Goal: Communication & Community: Answer question/provide support

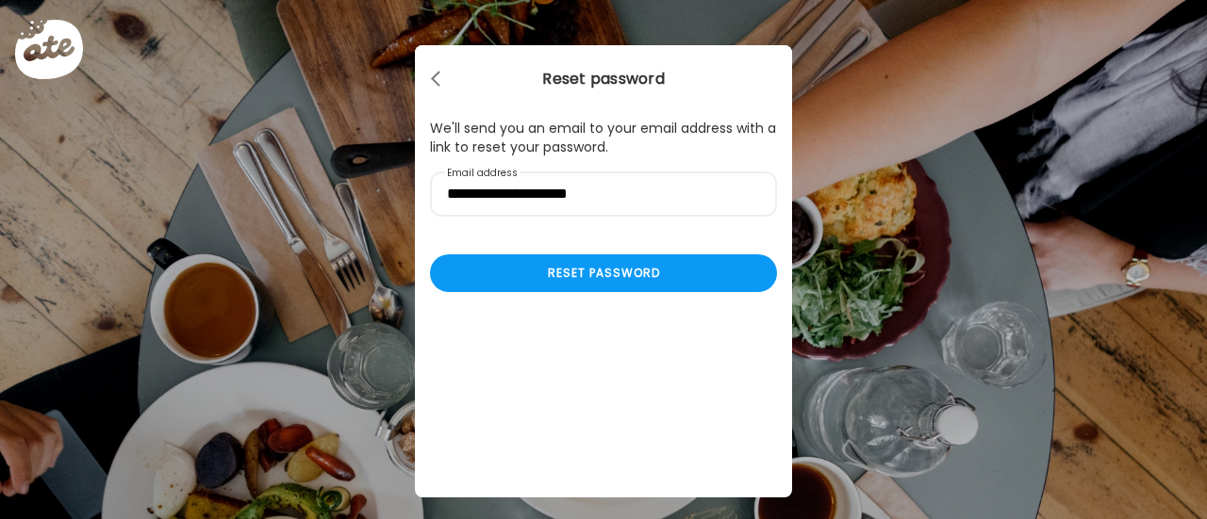
click at [504, 35] on div "Ate Coach Dashboard Wahoo! It’s official Take a moment to set up your Coach Pro…" at bounding box center [603, 259] width 1207 height 519
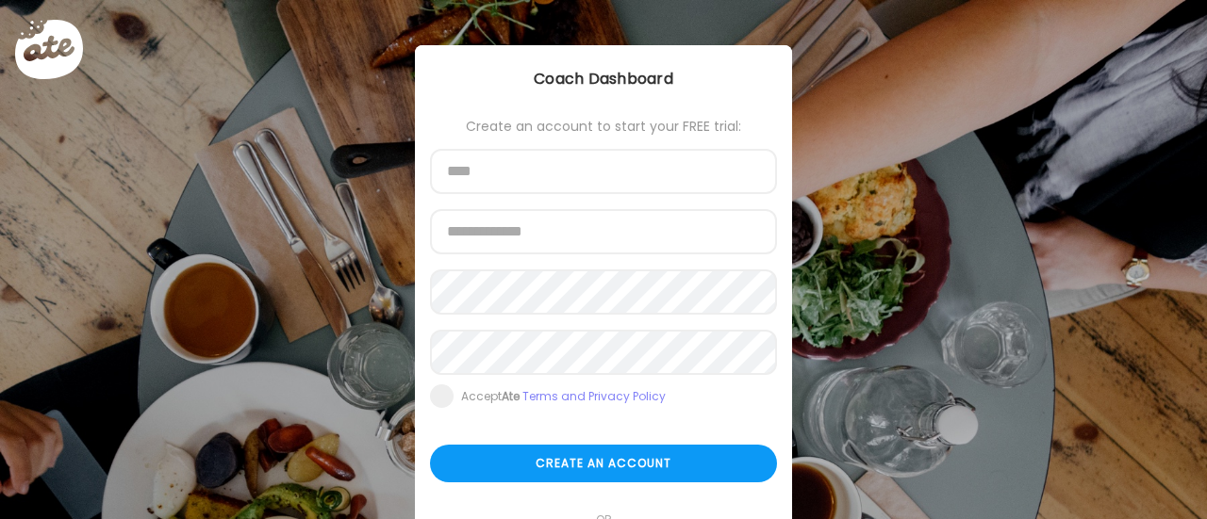
scroll to position [160, 0]
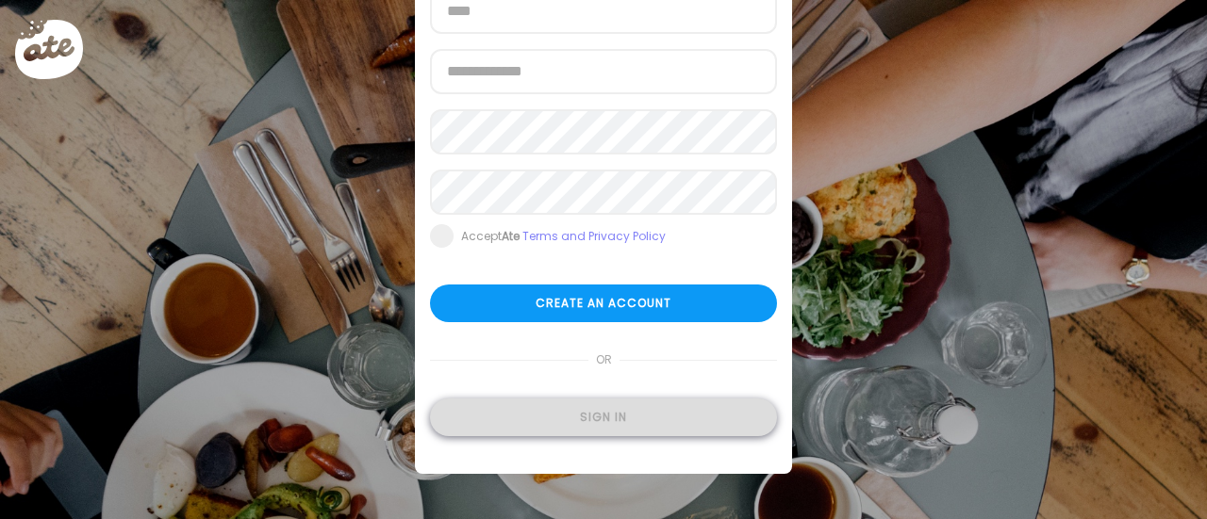
click at [604, 418] on div "Sign in" at bounding box center [603, 418] width 347 height 38
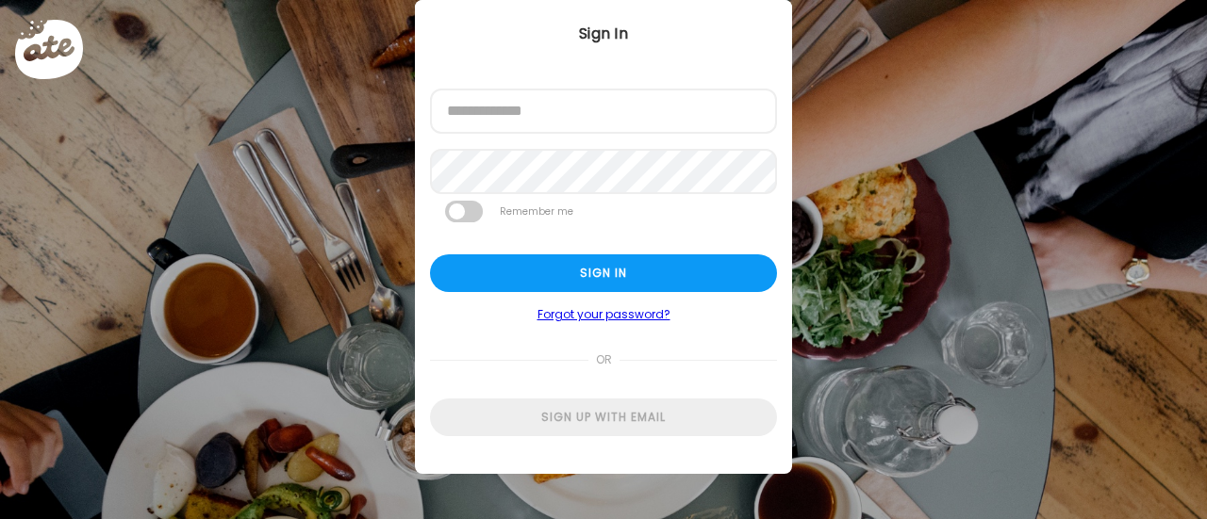
scroll to position [45, 0]
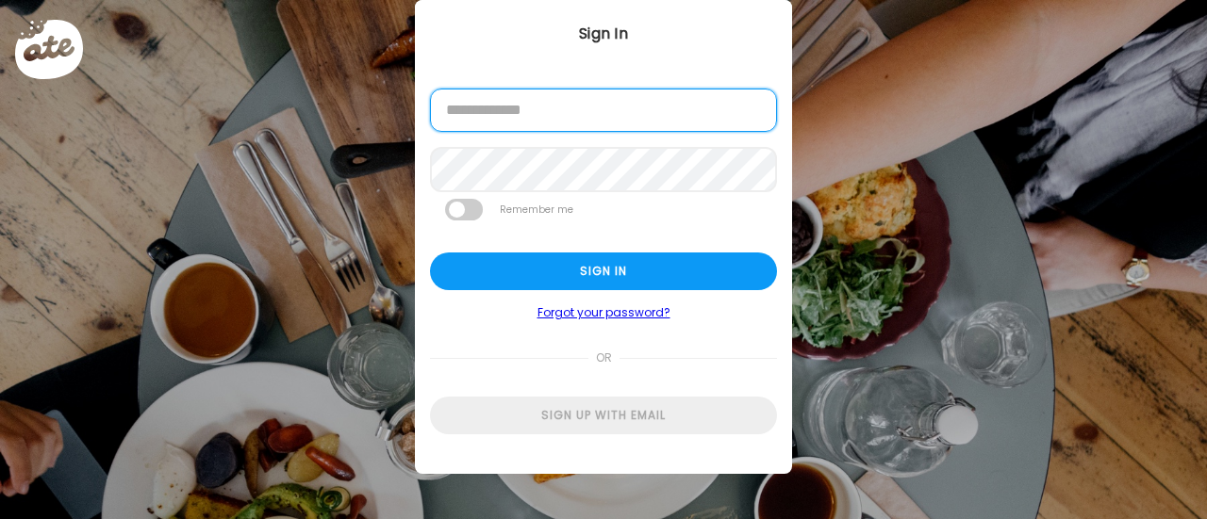
click at [537, 112] on input "email" at bounding box center [603, 110] width 347 height 43
type input "**********"
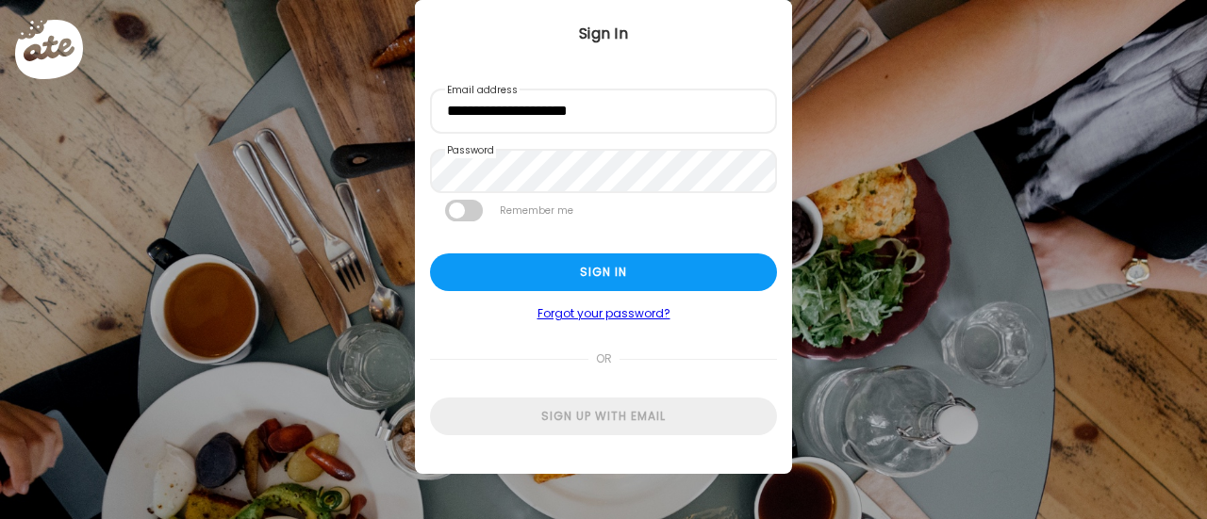
click at [468, 205] on span at bounding box center [464, 211] width 38 height 22
click at [478, 272] on div "Sign in" at bounding box center [603, 274] width 347 height 38
type input "**********"
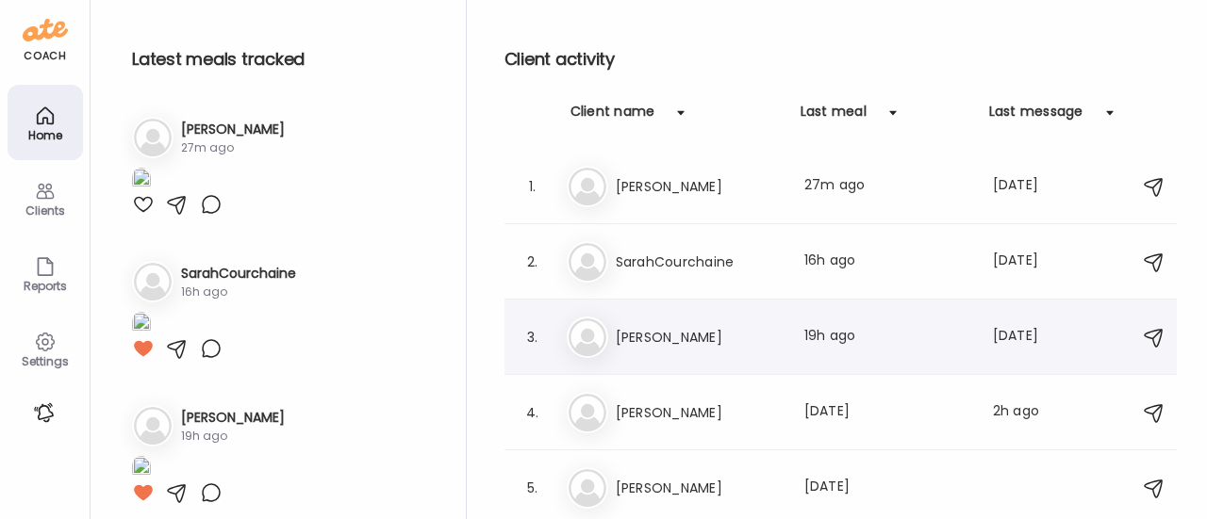
click at [647, 333] on h3 "[PERSON_NAME]" at bounding box center [699, 337] width 166 height 23
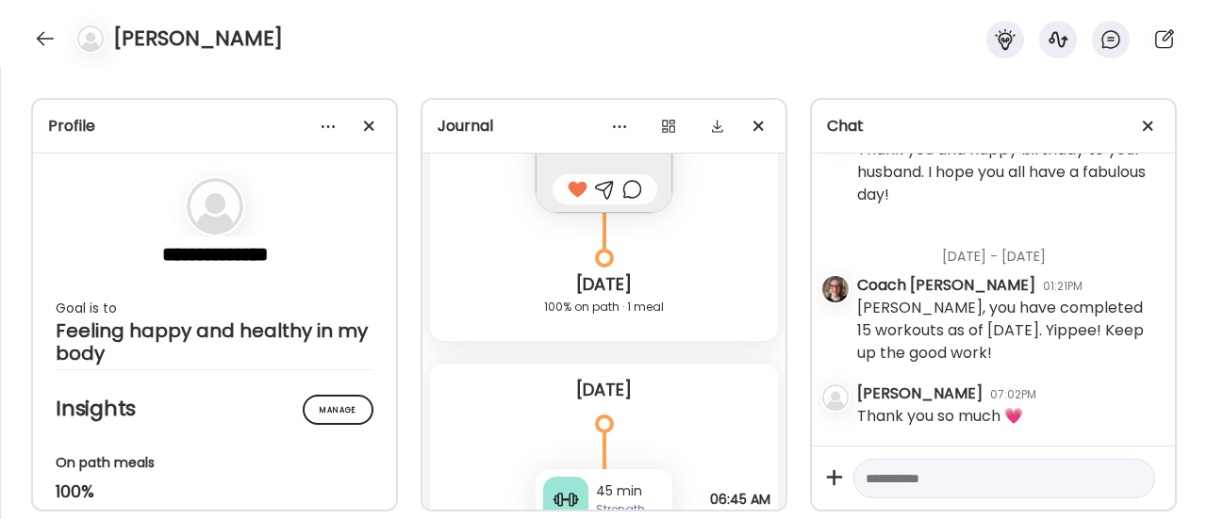
scroll to position [16535, 0]
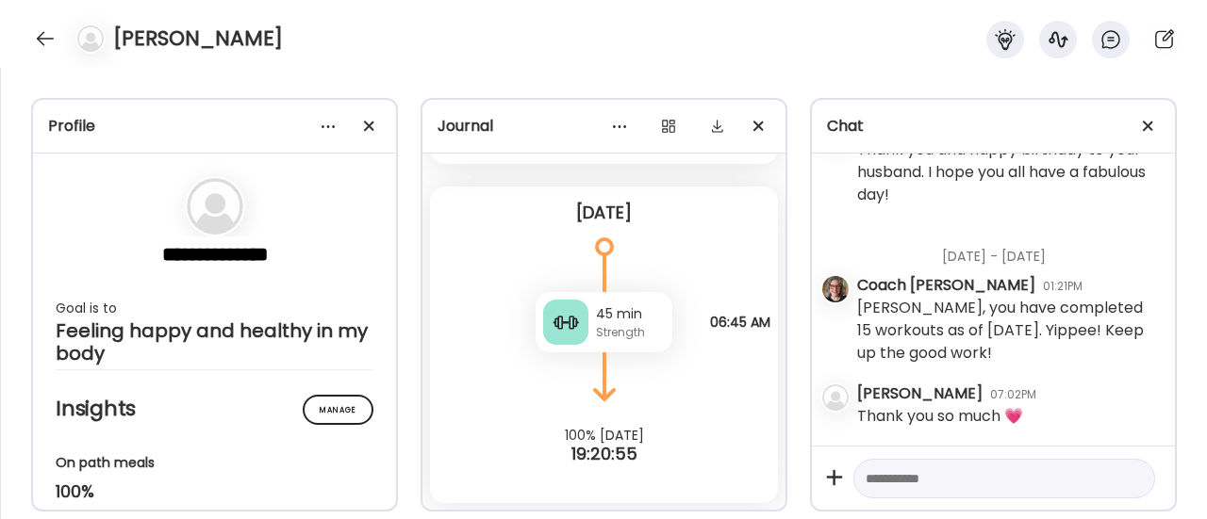
click at [919, 481] on textarea at bounding box center [987, 479] width 243 height 23
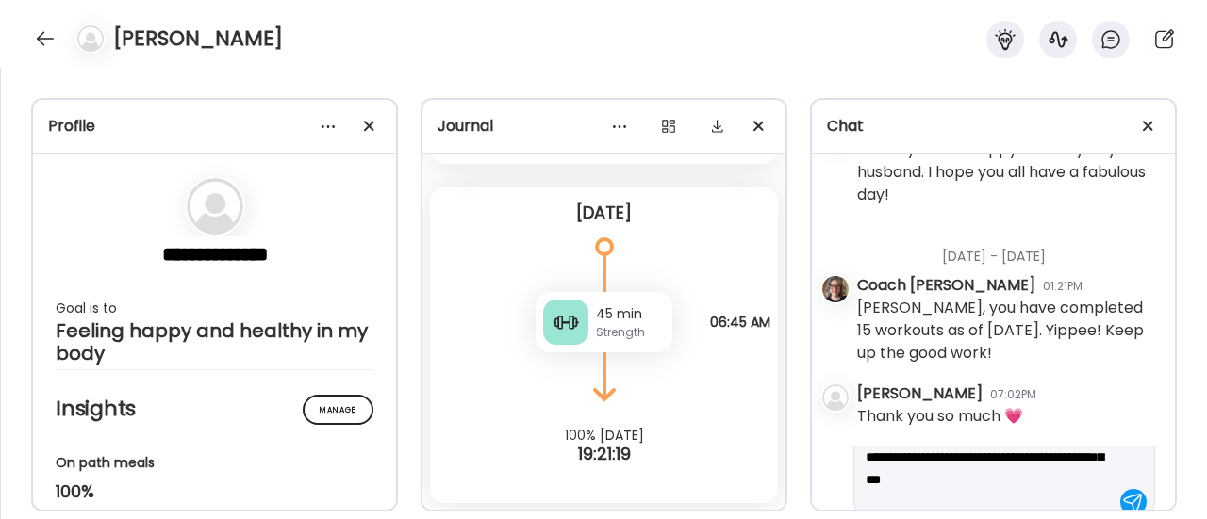
scroll to position [66, 0]
type textarea "**********"
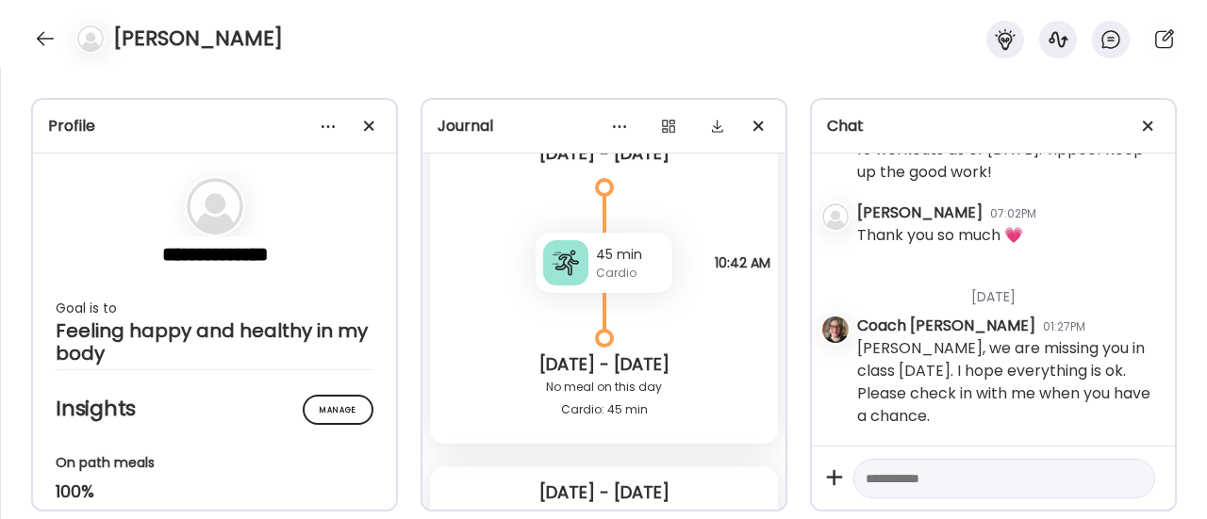
scroll to position [13982, 0]
click at [607, 251] on div "45 min" at bounding box center [630, 257] width 69 height 20
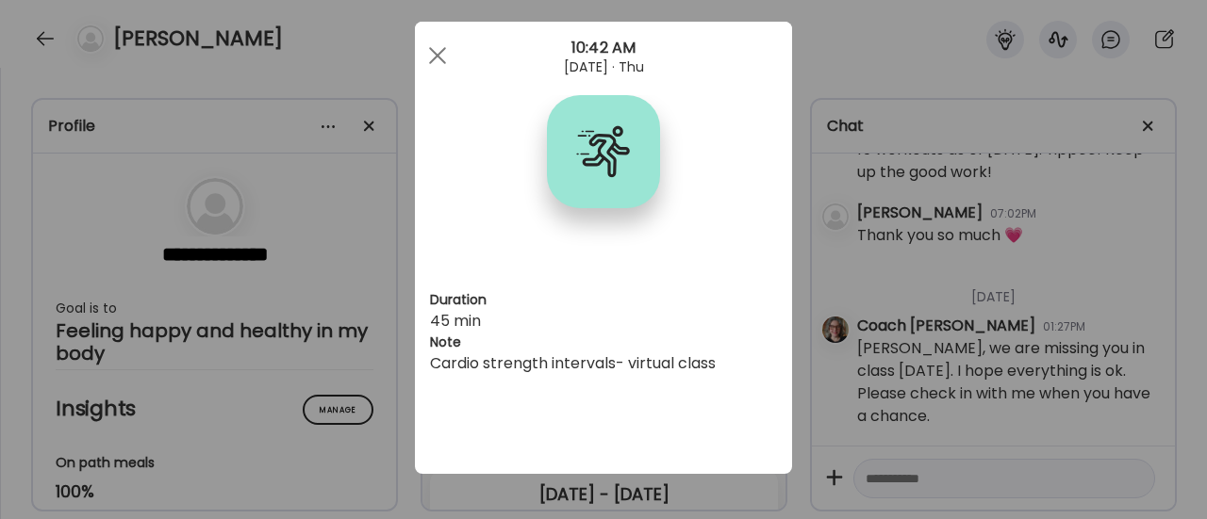
scroll to position [23, 0]
click at [429, 58] on span at bounding box center [437, 56] width 17 height 17
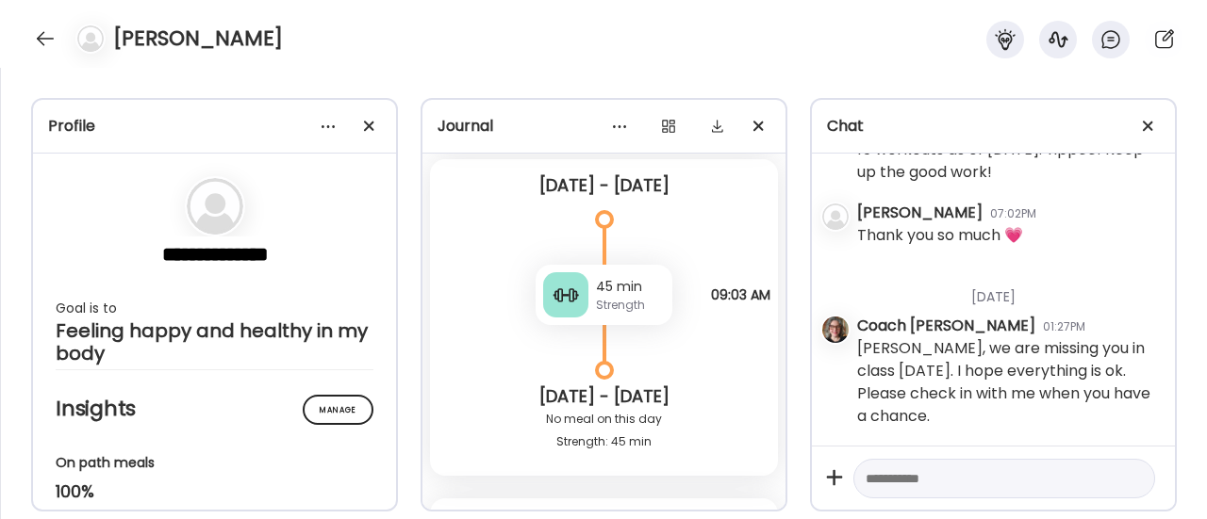
scroll to position [15839, 0]
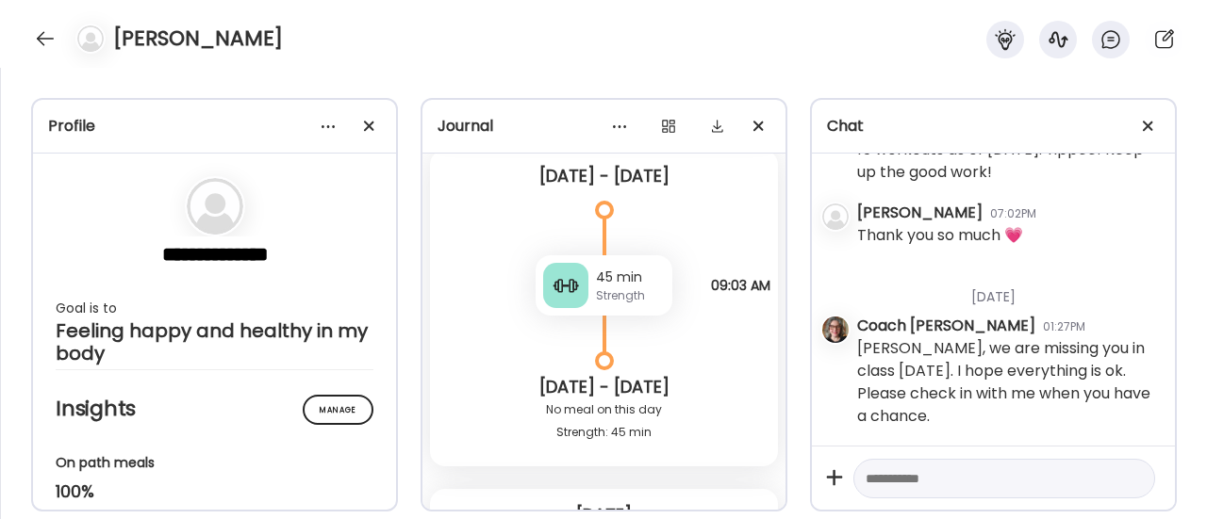
click at [605, 278] on div "45 min" at bounding box center [630, 278] width 69 height 20
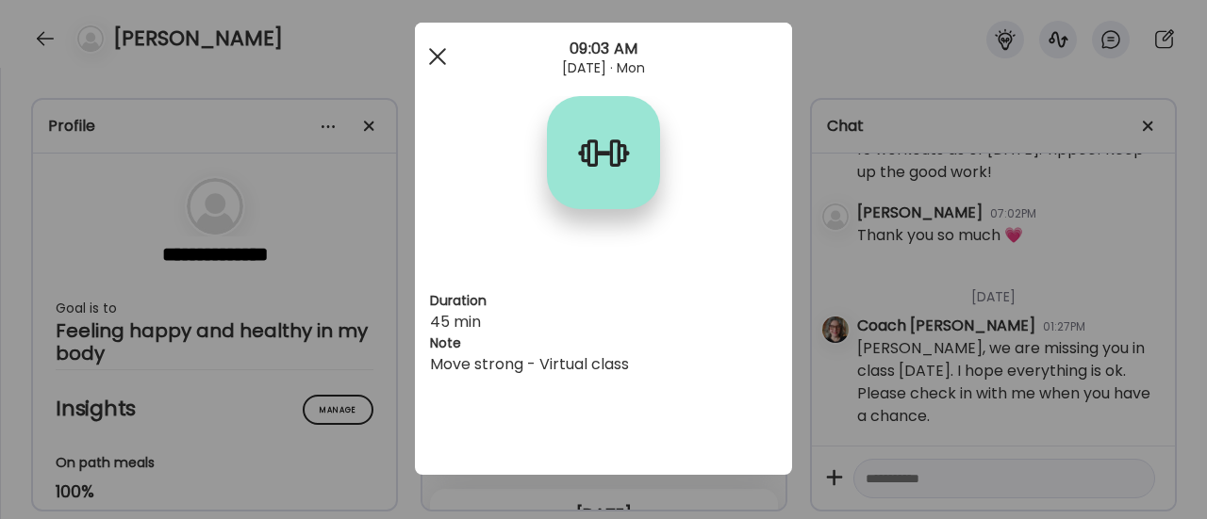
click at [430, 63] on div at bounding box center [438, 57] width 38 height 38
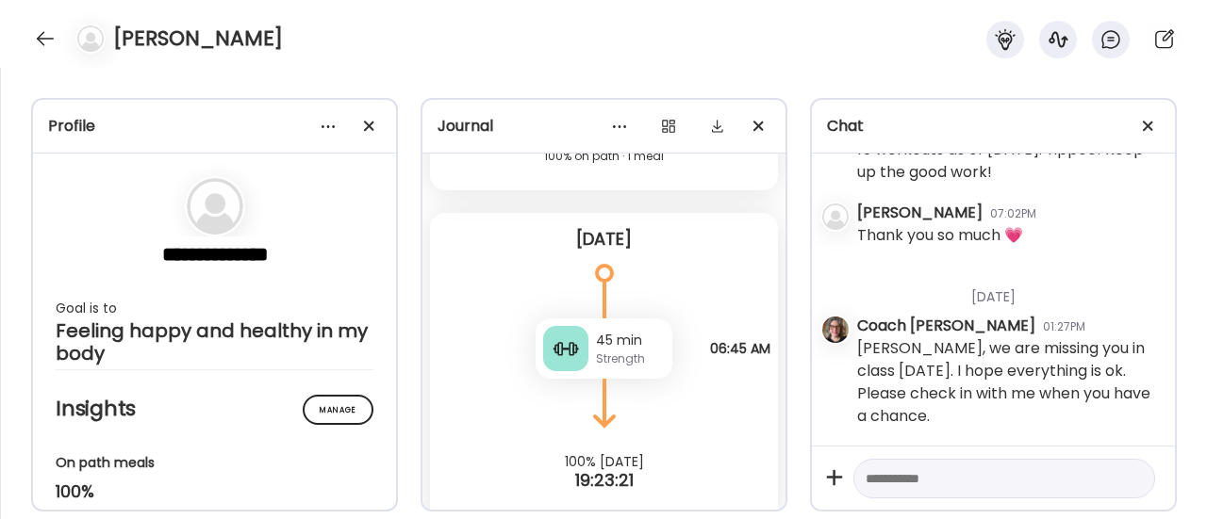
scroll to position [16511, 0]
click at [583, 349] on div "45 min Strength" at bounding box center [604, 347] width 137 height 60
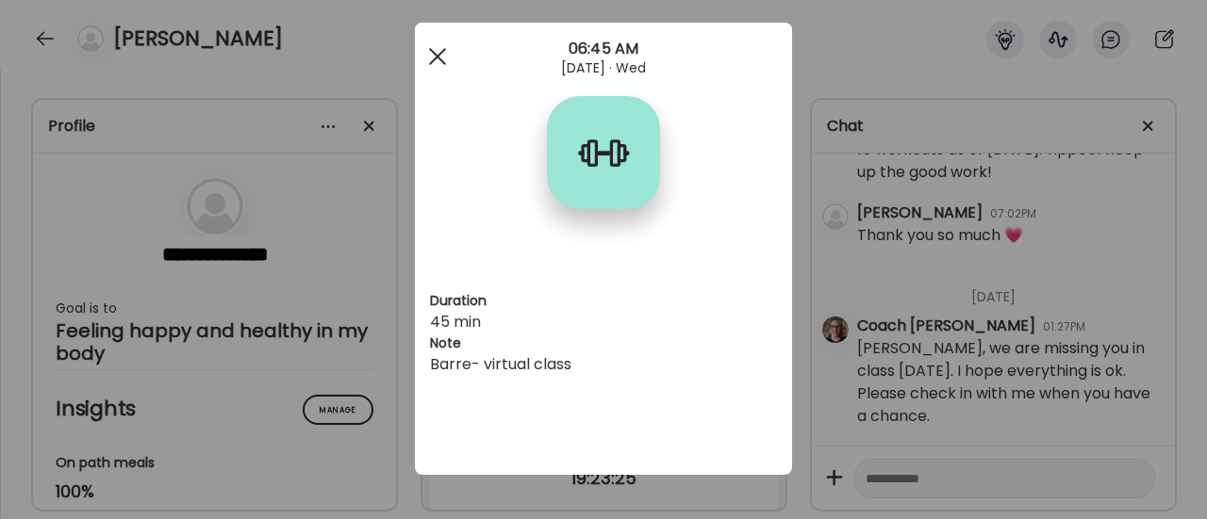
click at [433, 57] on span at bounding box center [437, 56] width 17 height 17
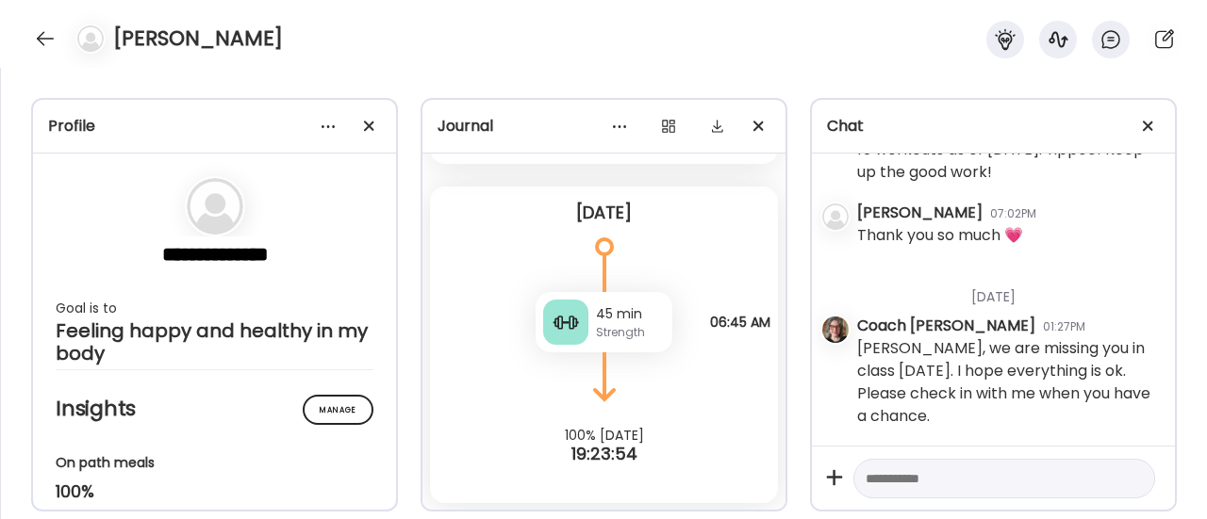
scroll to position [2526, 0]
click at [884, 484] on textarea at bounding box center [987, 479] width 243 height 23
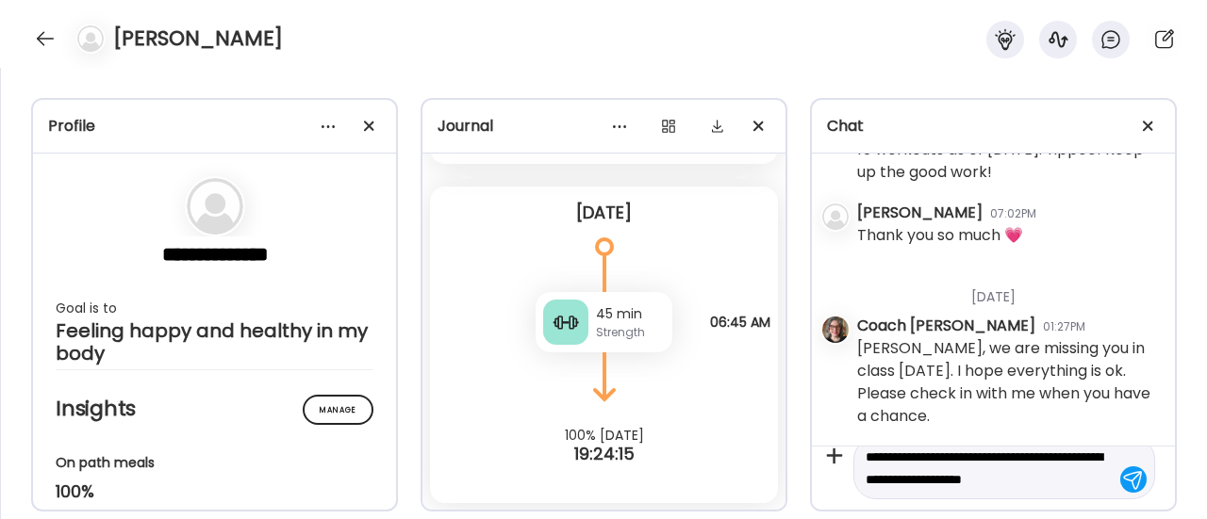
scroll to position [43, 0]
type textarea "**********"
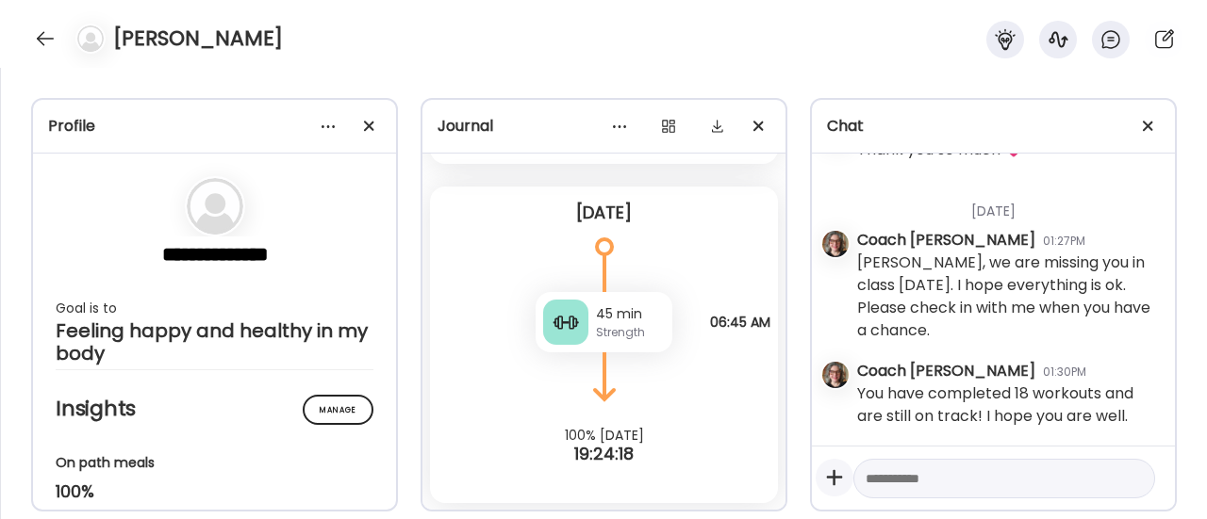
scroll to position [2612, 0]
click at [41, 33] on div at bounding box center [45, 39] width 30 height 30
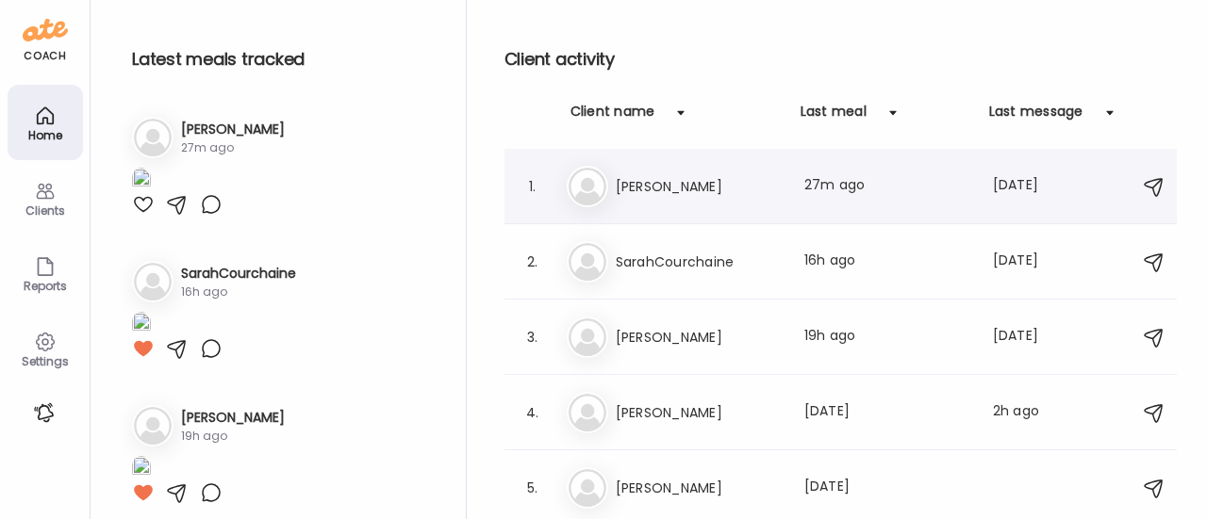
click at [627, 180] on h3 "[PERSON_NAME]" at bounding box center [699, 186] width 166 height 23
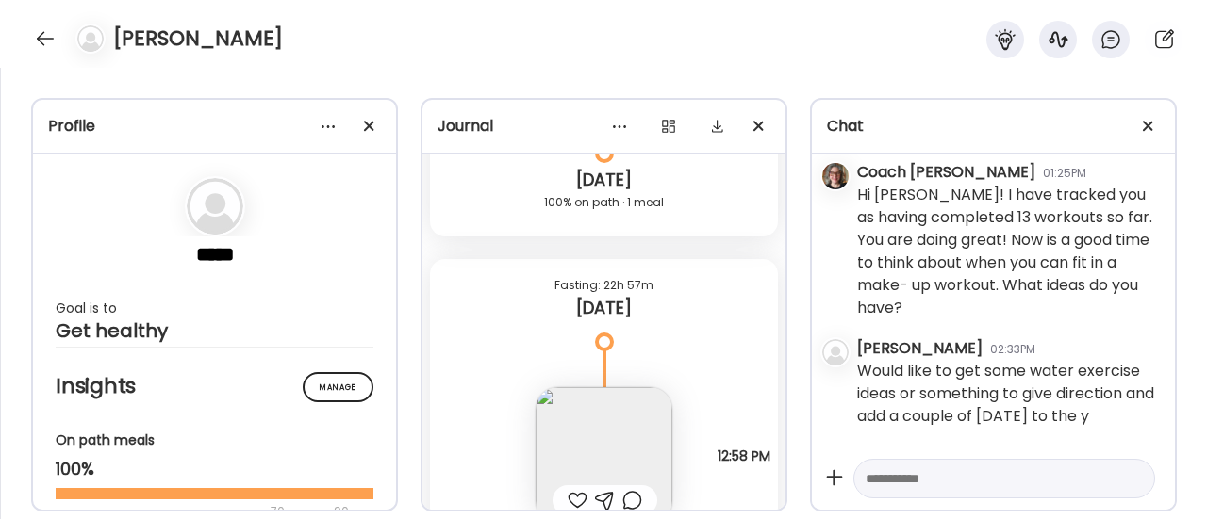
scroll to position [14739, 0]
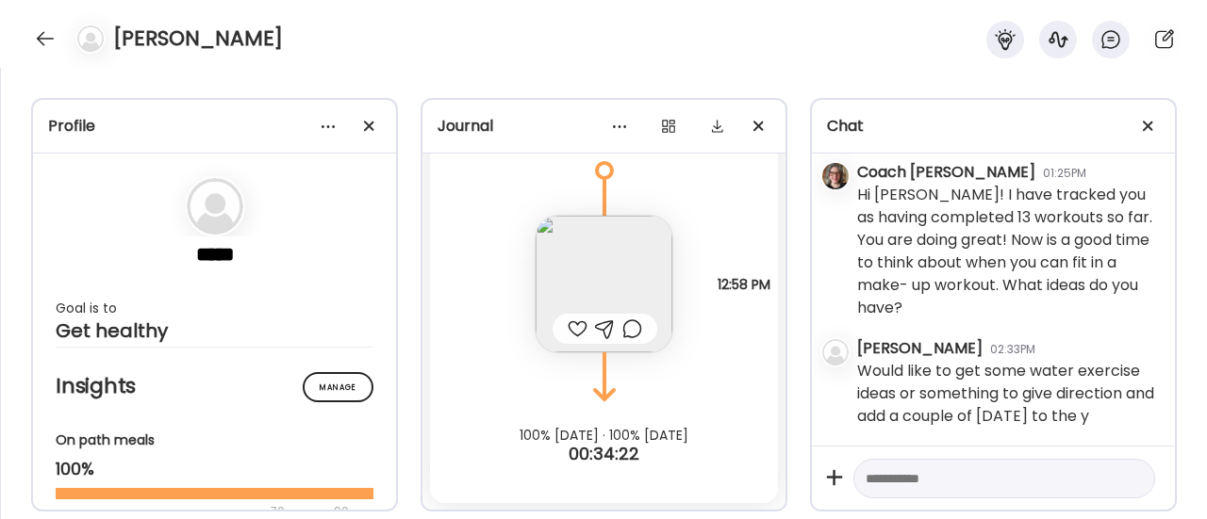
click at [956, 482] on textarea at bounding box center [987, 479] width 243 height 23
type textarea "**********"
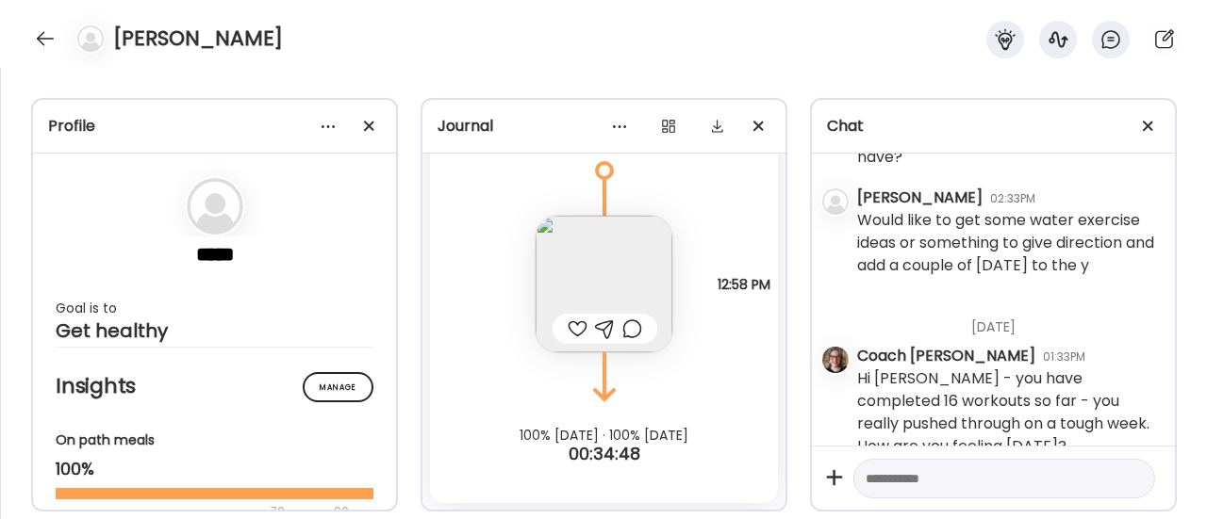
scroll to position [2735, 0]
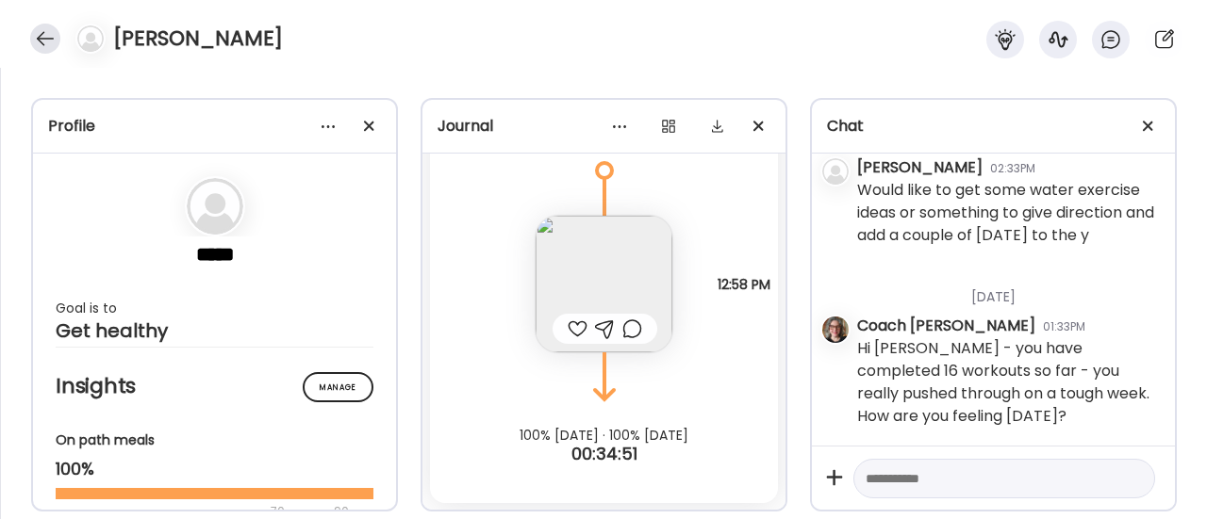
click at [38, 41] on div at bounding box center [45, 39] width 30 height 30
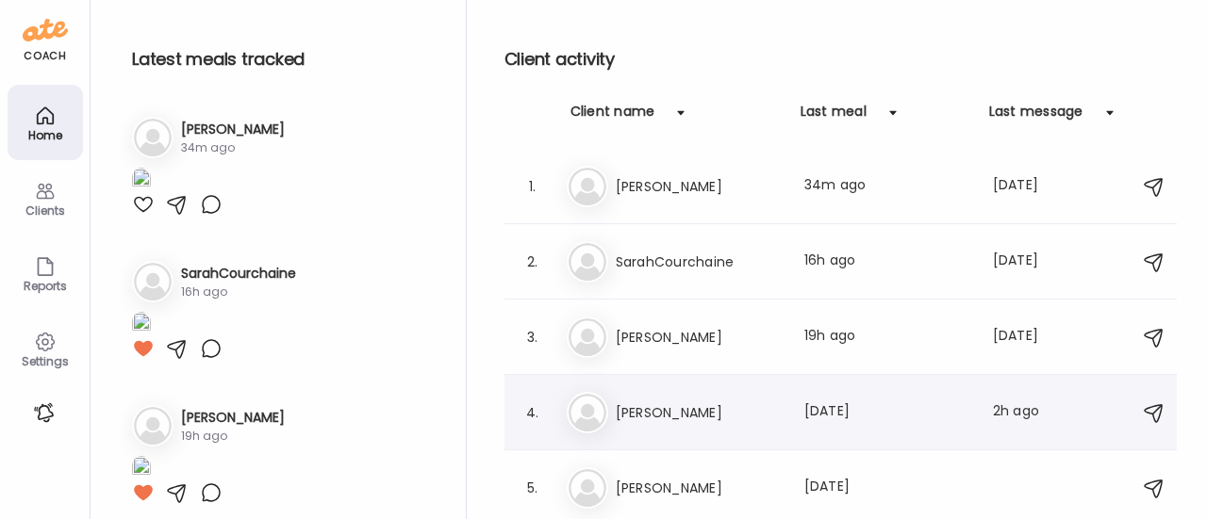
click at [640, 415] on h3 "[PERSON_NAME]" at bounding box center [699, 413] width 166 height 23
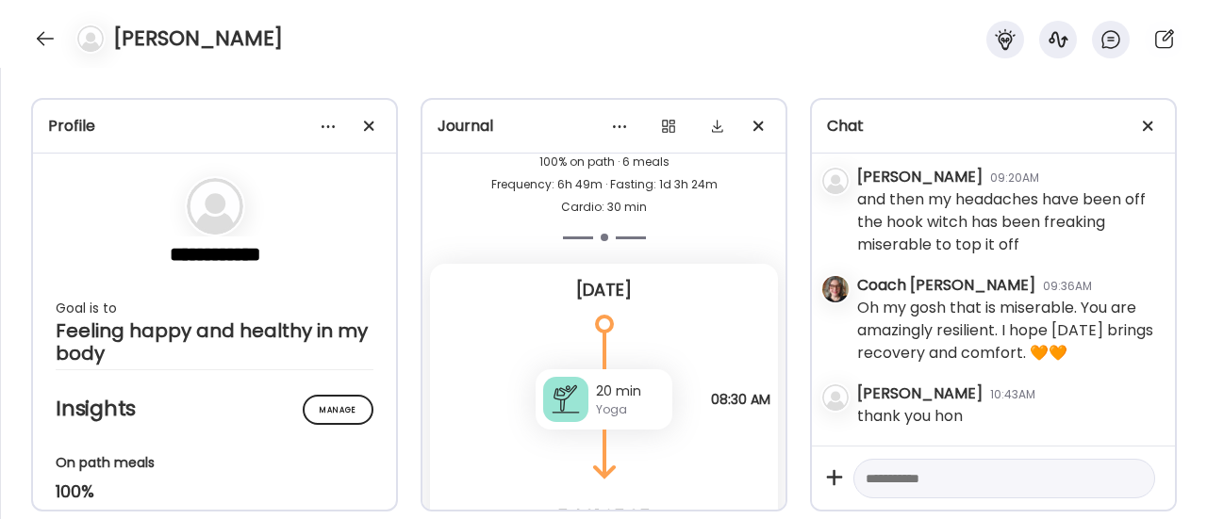
scroll to position [15880, 0]
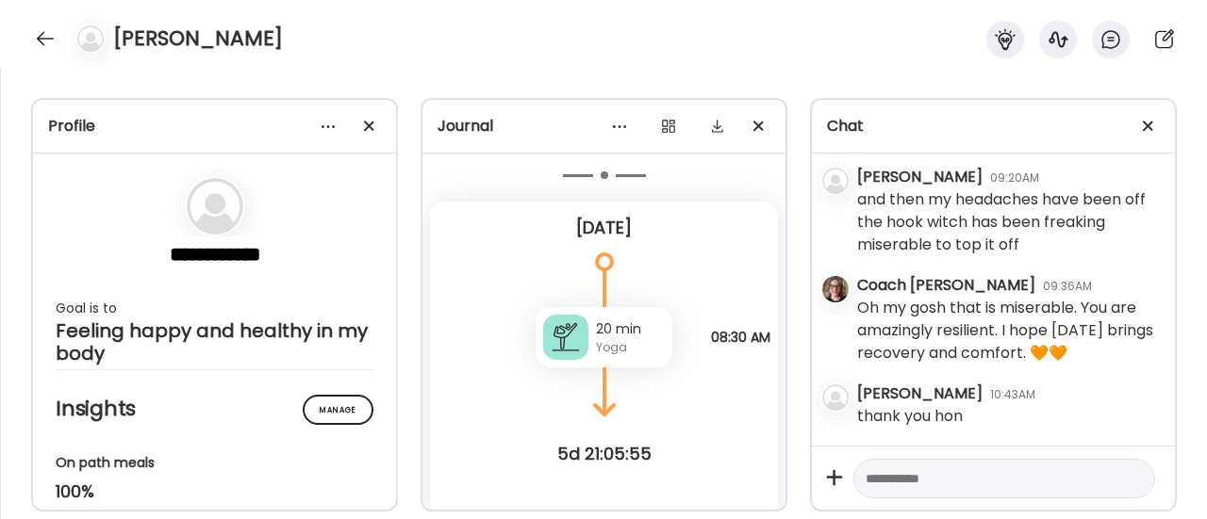
click at [1007, 472] on textarea at bounding box center [987, 479] width 243 height 23
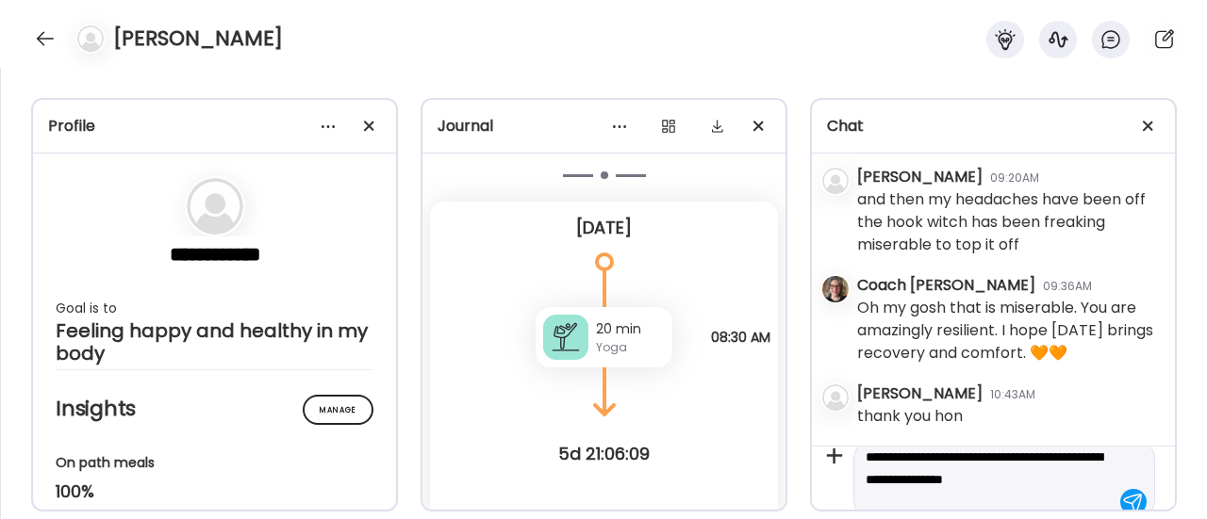
scroll to position [43, 0]
type textarea "**********"
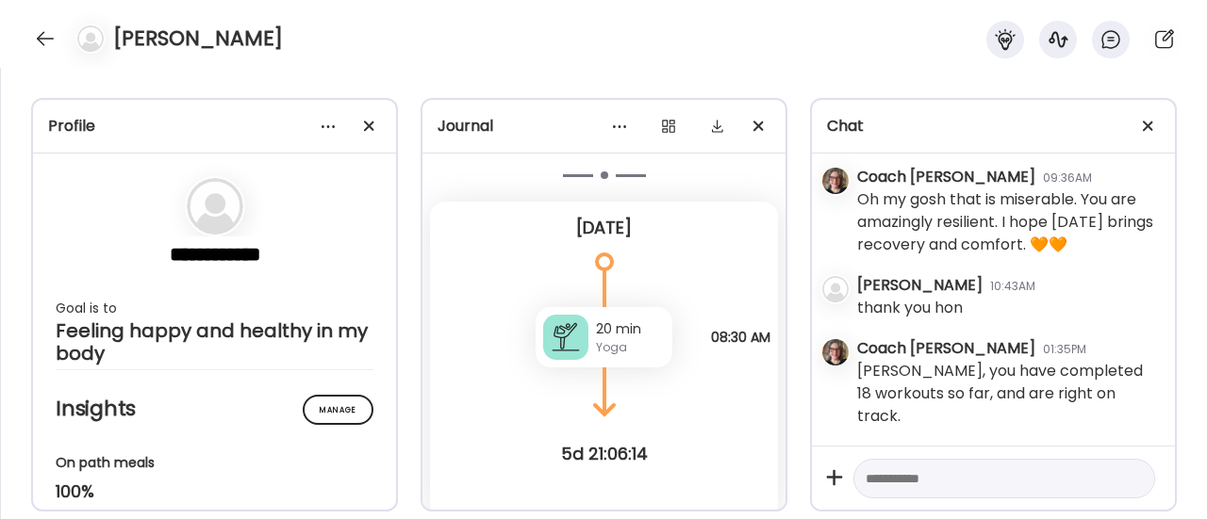
scroll to position [12466, 0]
click at [41, 35] on div at bounding box center [45, 39] width 30 height 30
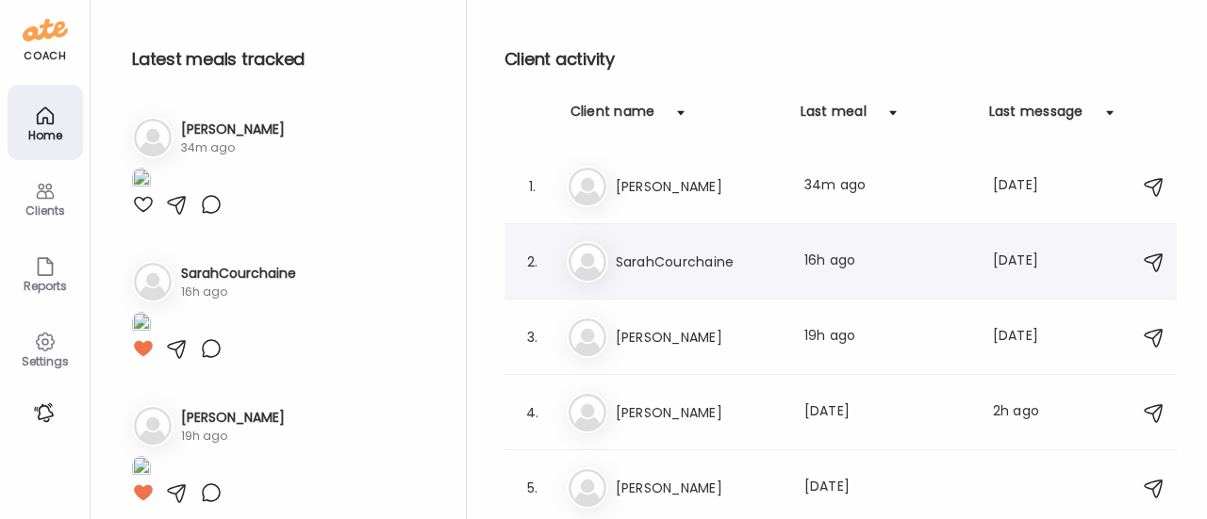
click at [715, 266] on h3 "SarahCourchaine" at bounding box center [699, 262] width 166 height 23
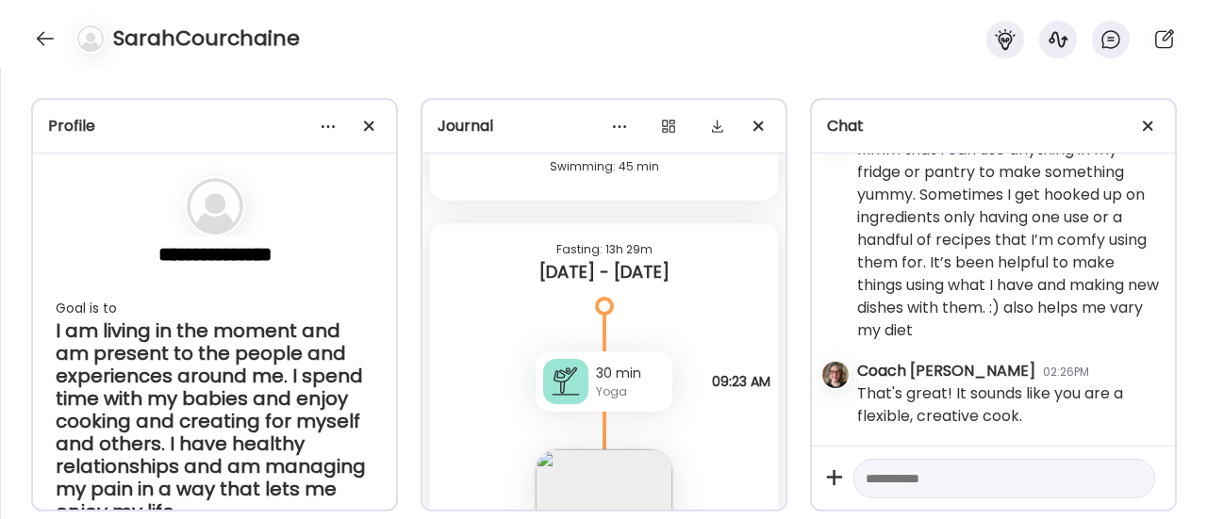
scroll to position [20646, 0]
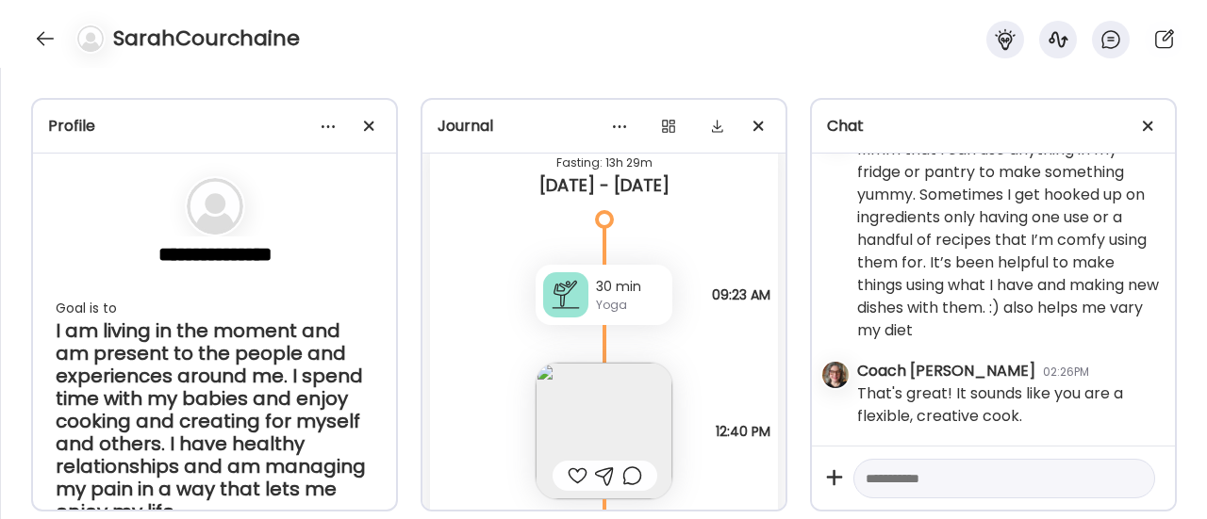
click at [596, 288] on div "30 min" at bounding box center [630, 287] width 69 height 20
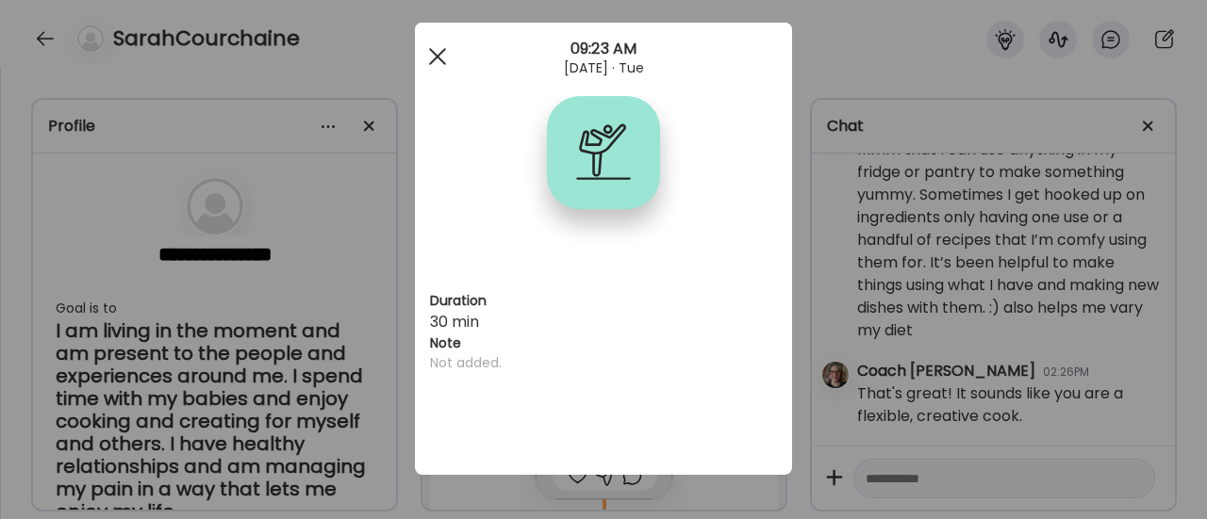
click at [433, 53] on span at bounding box center [437, 56] width 17 height 17
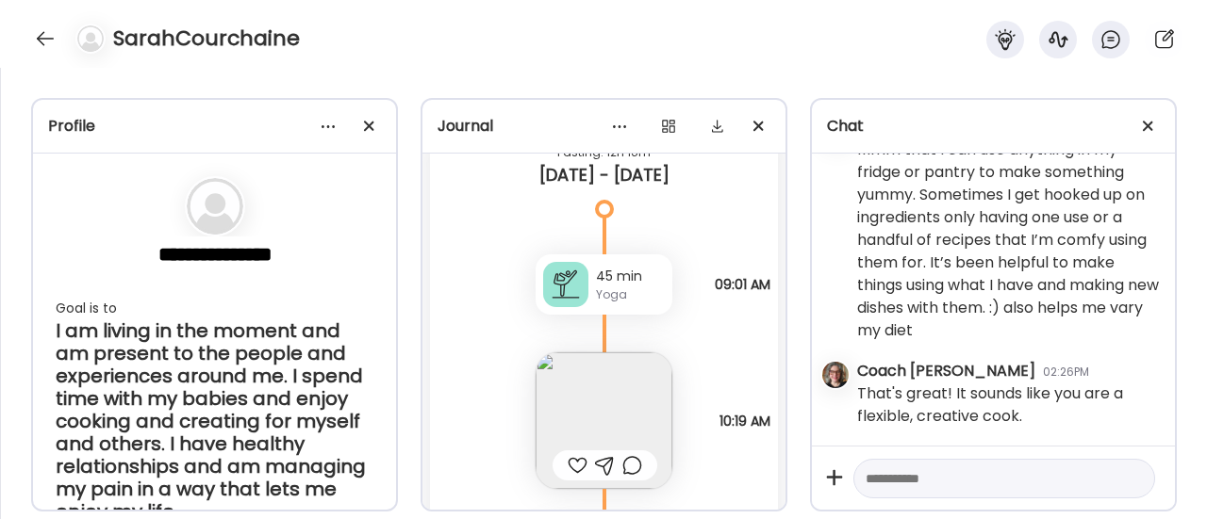
scroll to position [24010, 0]
click at [596, 299] on div "Yoga" at bounding box center [630, 295] width 69 height 17
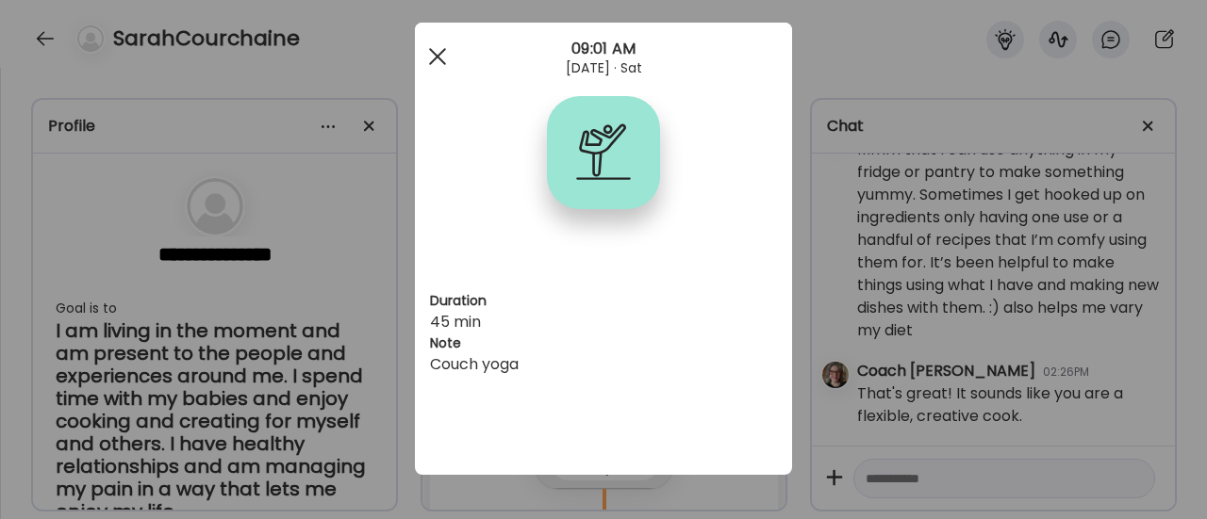
click at [434, 56] on div at bounding box center [438, 57] width 38 height 38
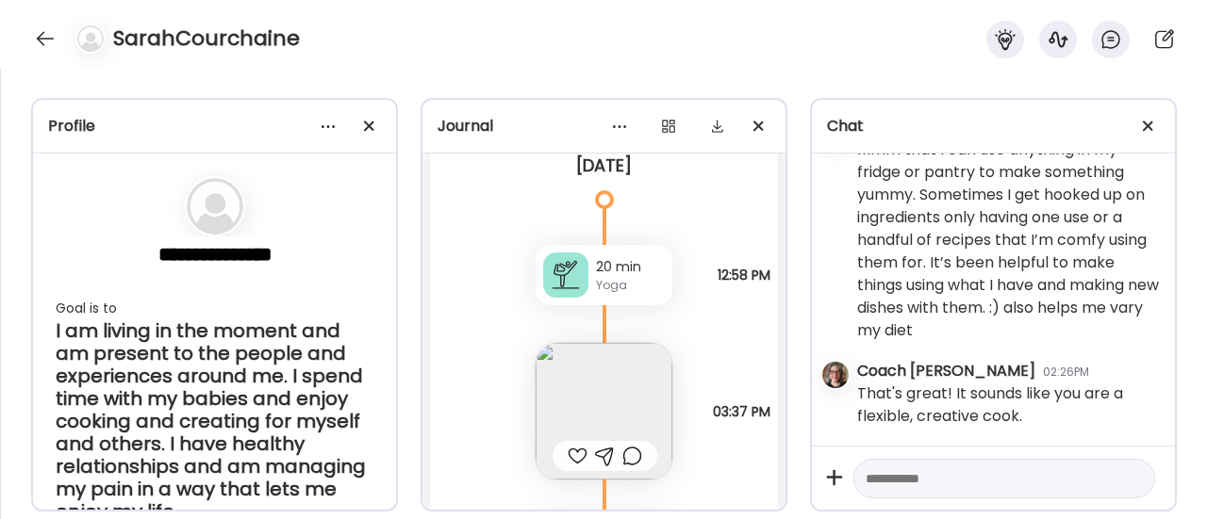
scroll to position [26401, 0]
click at [585, 272] on div "20 min Yoga" at bounding box center [604, 273] width 137 height 60
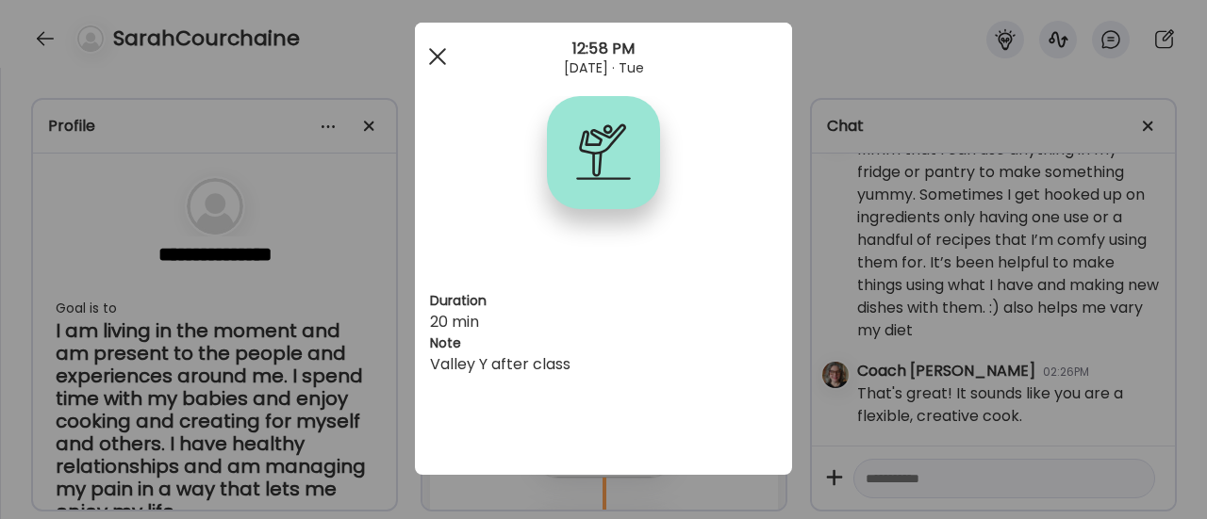
click at [434, 54] on span at bounding box center [437, 56] width 17 height 17
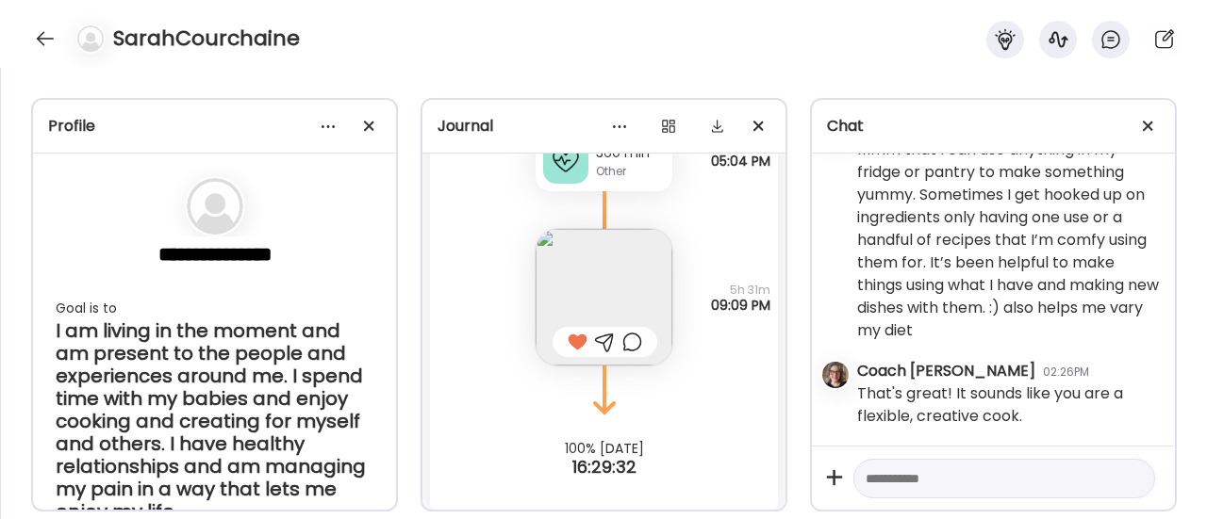
scroll to position [26799, 0]
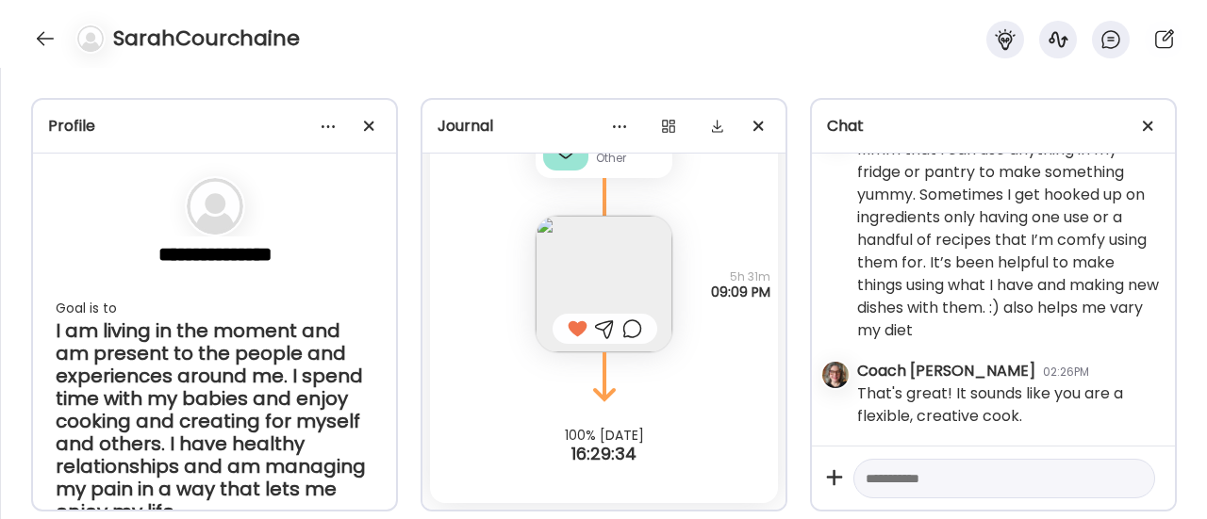
click at [886, 477] on textarea at bounding box center [987, 479] width 243 height 23
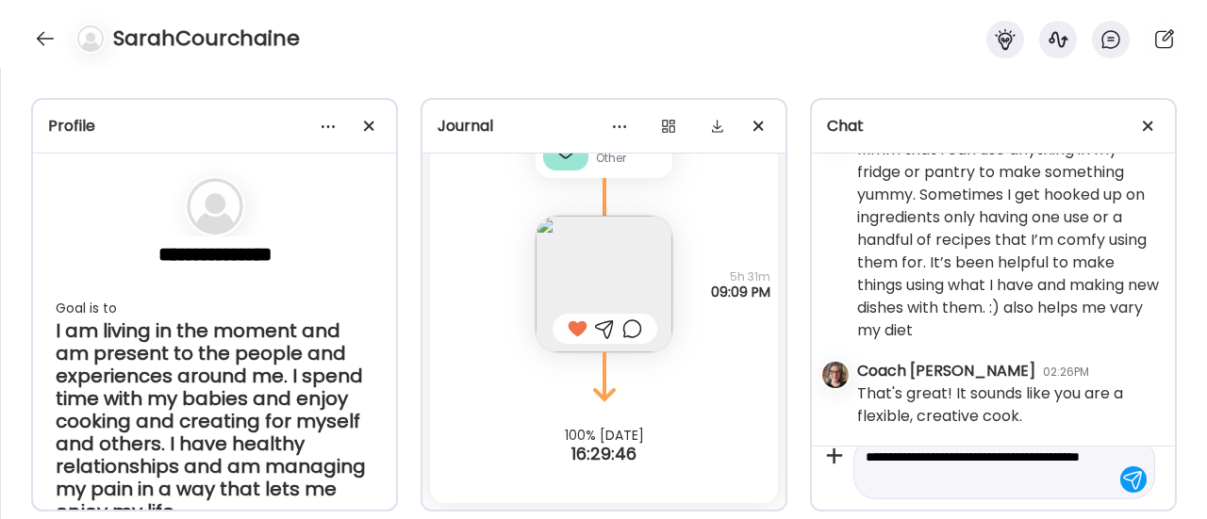
click at [1079, 459] on textarea "**********" at bounding box center [987, 468] width 243 height 45
click at [1014, 478] on textarea "**********" at bounding box center [987, 468] width 243 height 45
type textarea "**********"
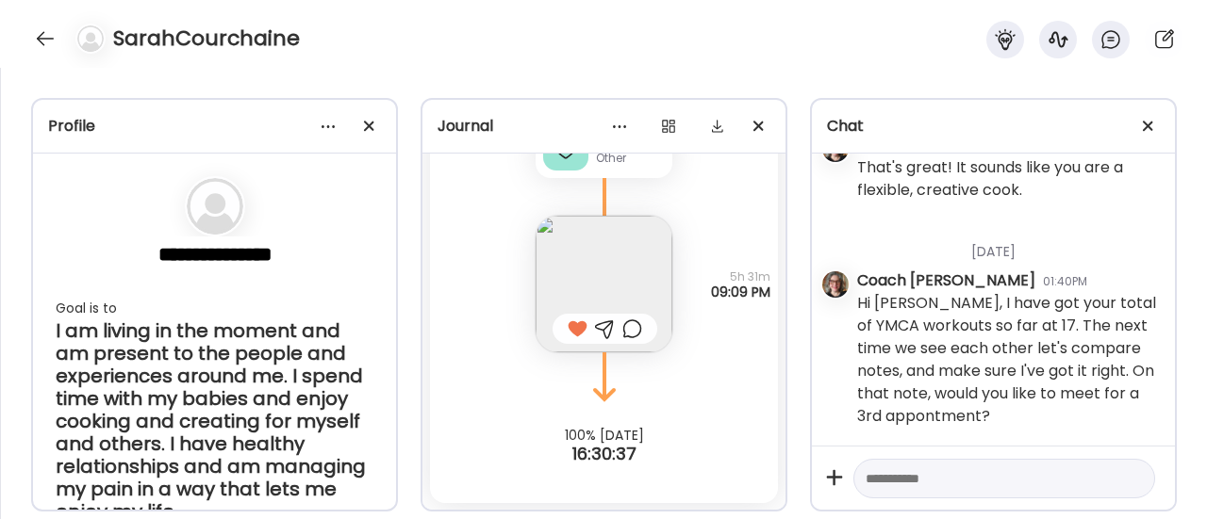
scroll to position [12879, 0]
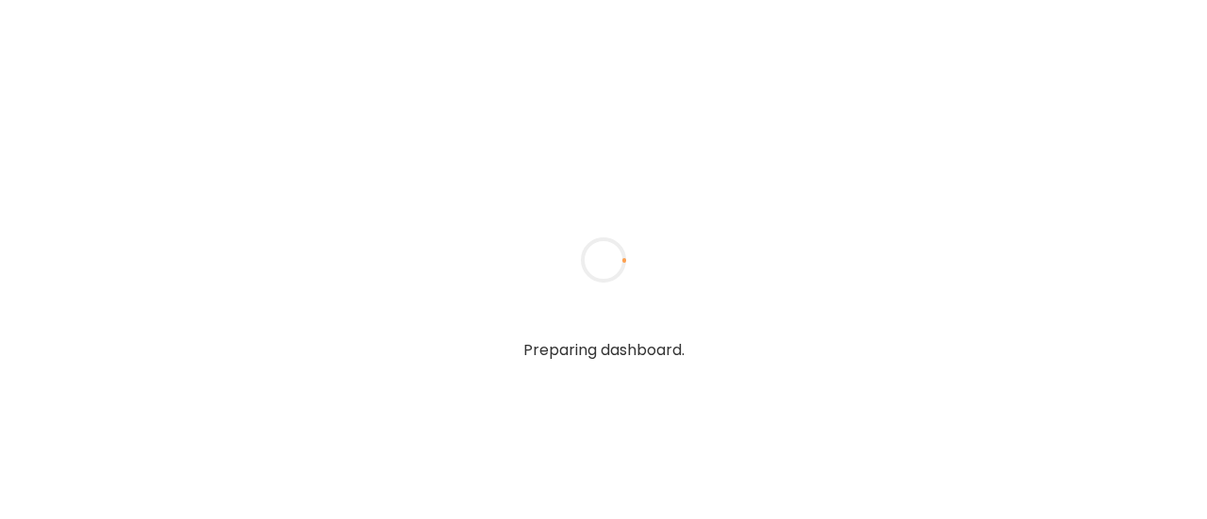
type input "**********"
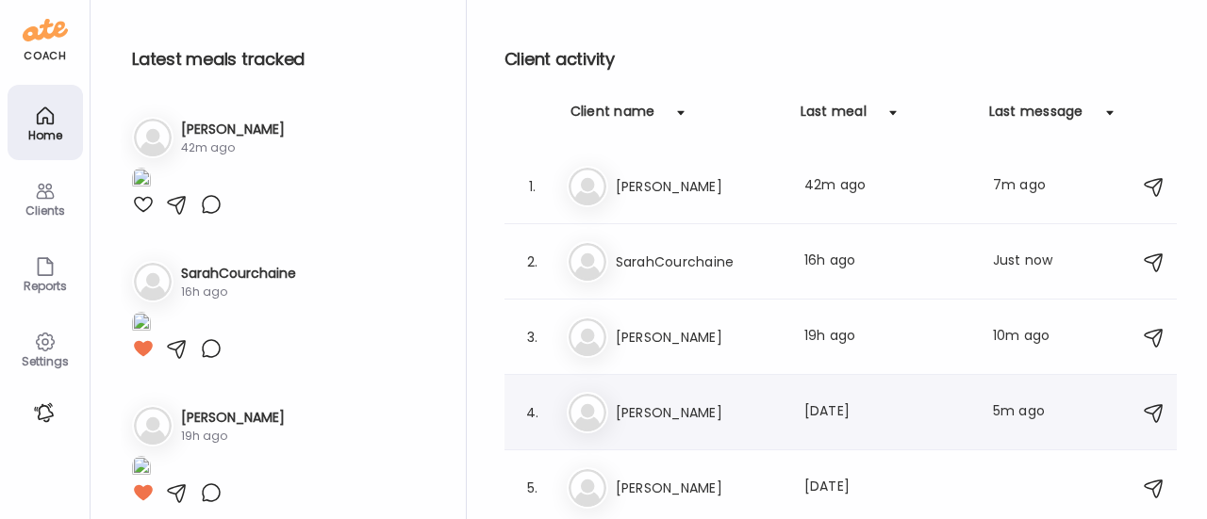
click at [999, 405] on div "Last message: 5m ago" at bounding box center [1030, 413] width 74 height 23
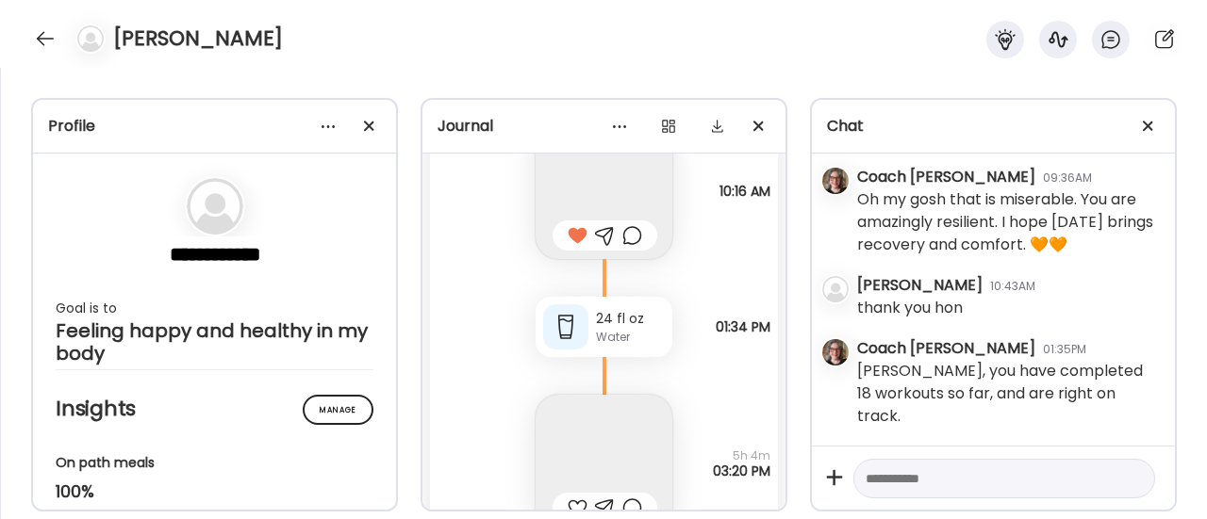
scroll to position [40726, 0]
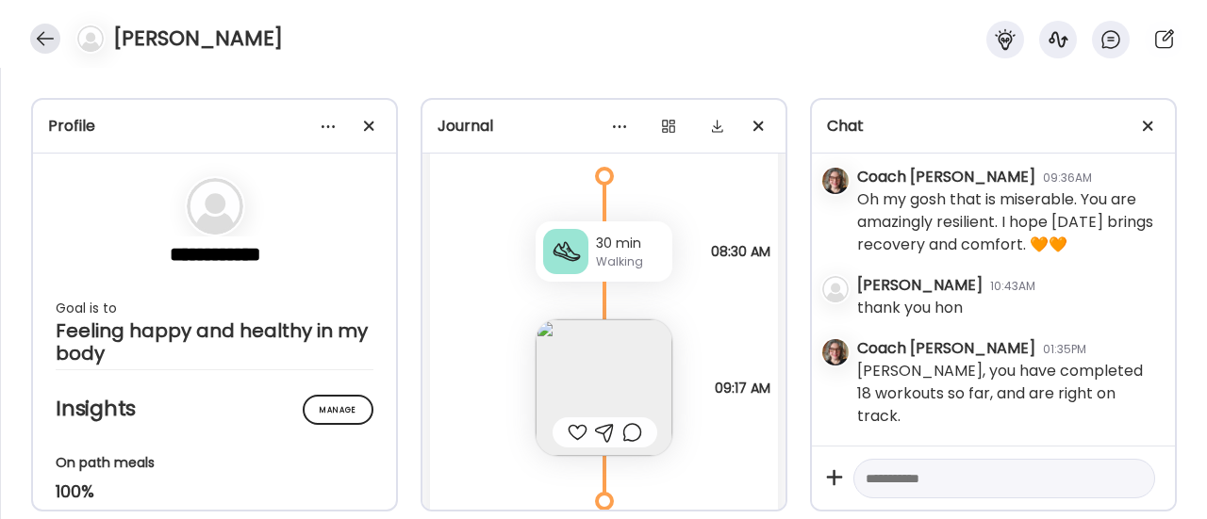
click at [47, 34] on div at bounding box center [45, 39] width 30 height 30
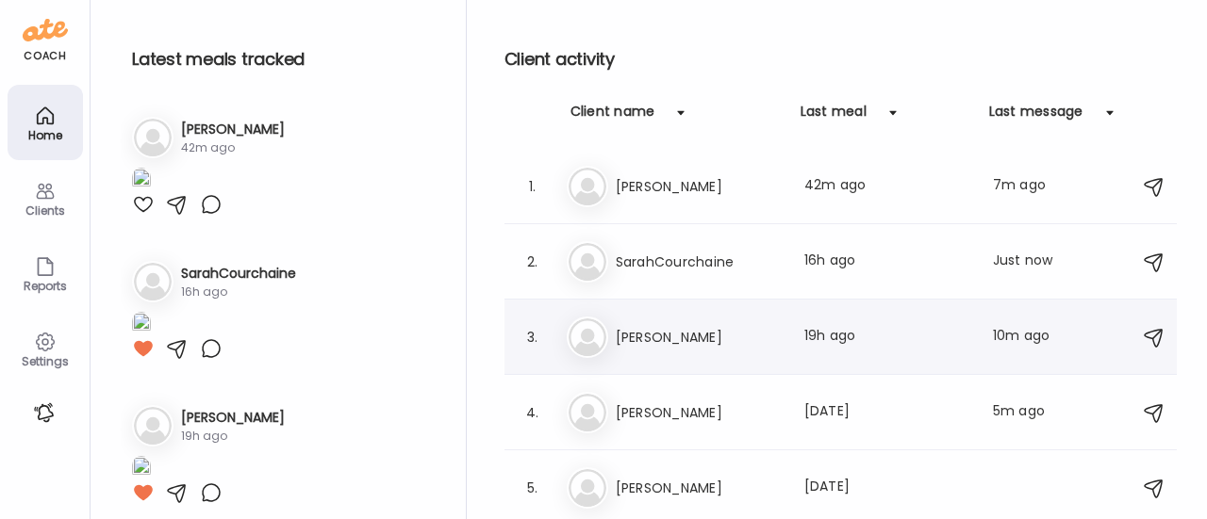
click at [1009, 335] on div "Last message: 10m ago" at bounding box center [1030, 337] width 74 height 23
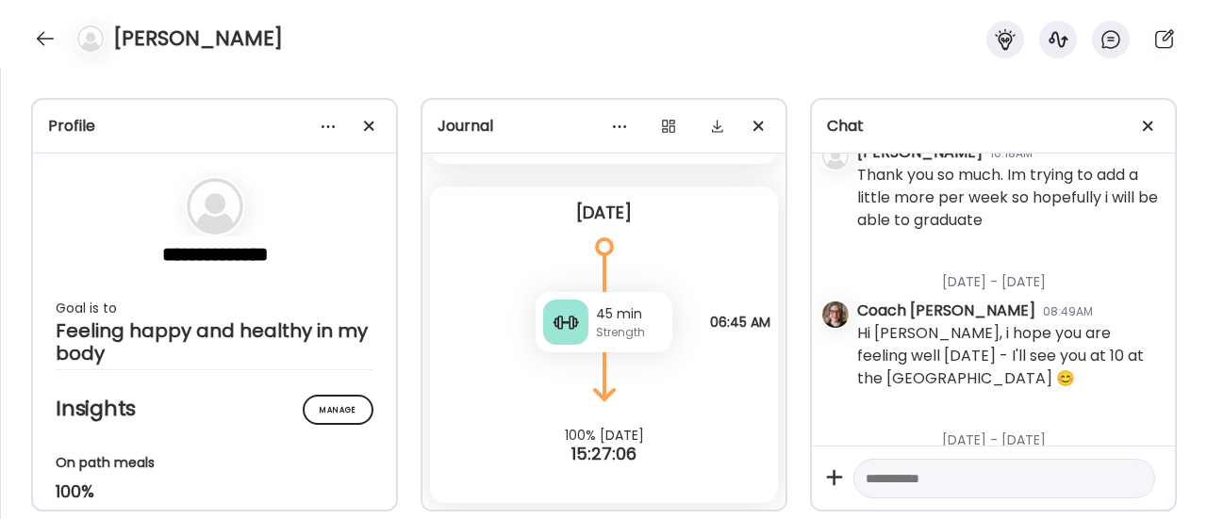
scroll to position [2612, 0]
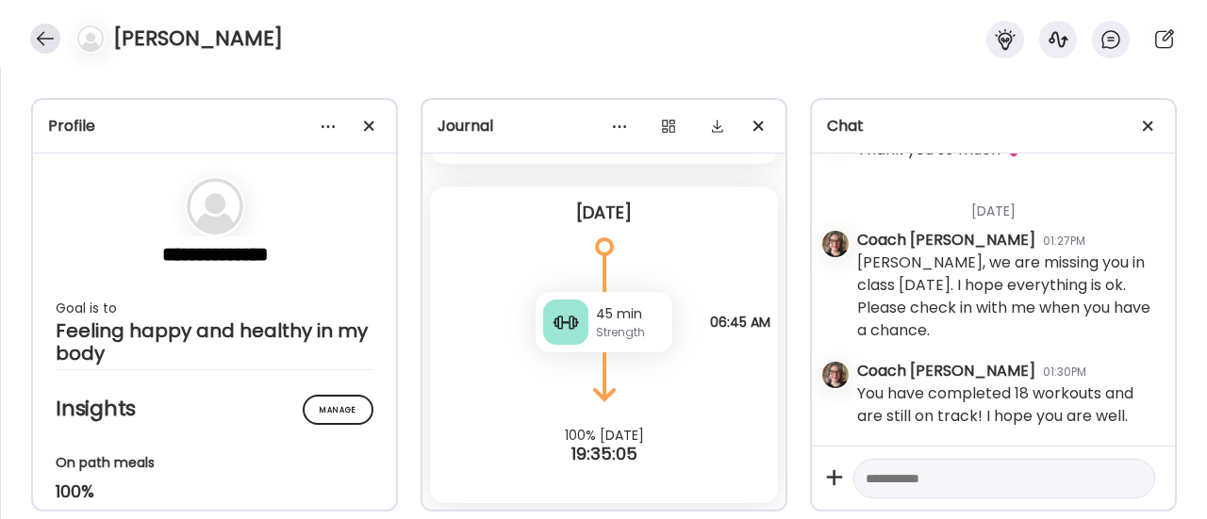
click at [44, 35] on div at bounding box center [45, 39] width 30 height 30
